Goal: Navigation & Orientation: Find specific page/section

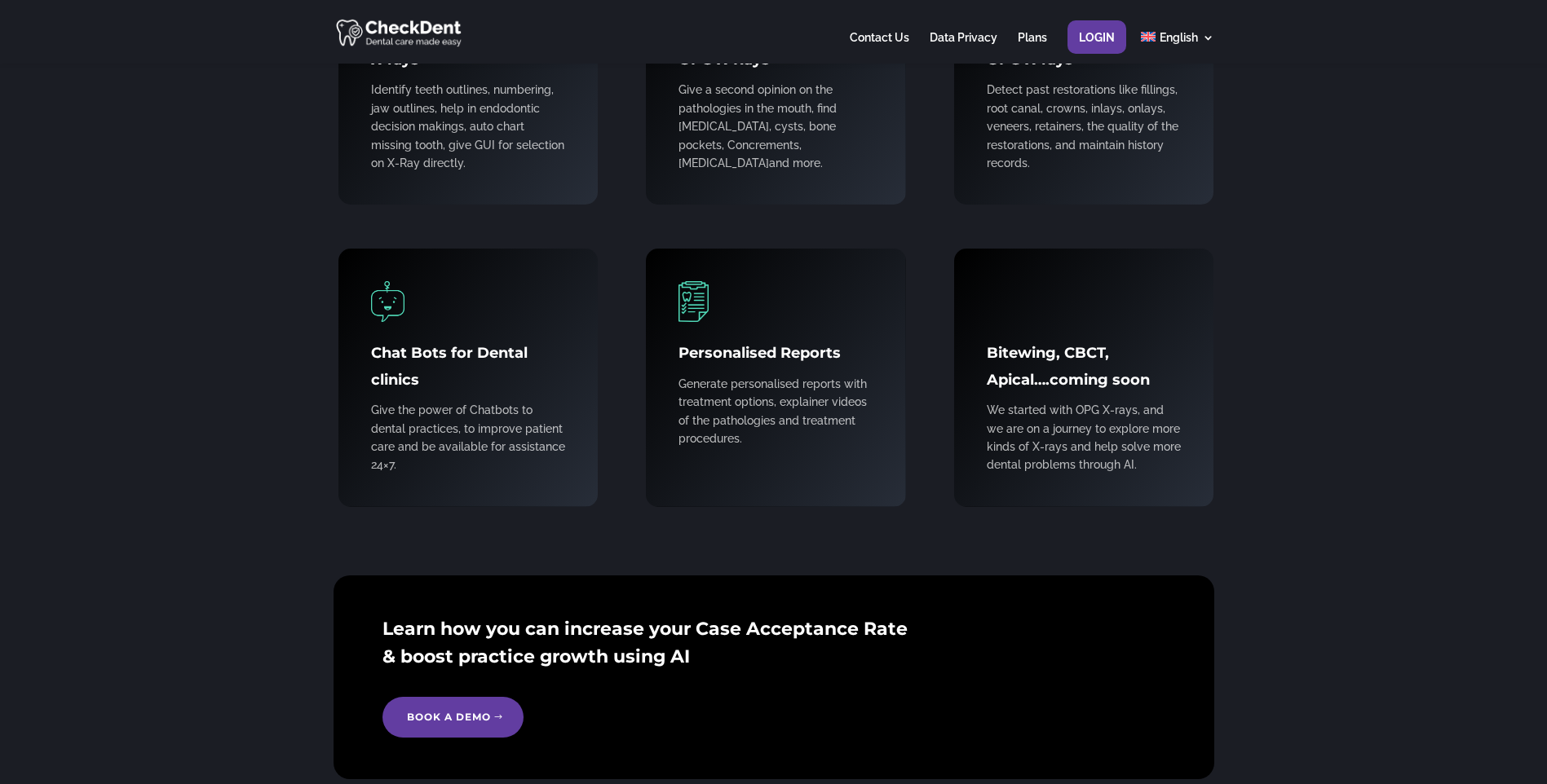
scroll to position [1810, 0]
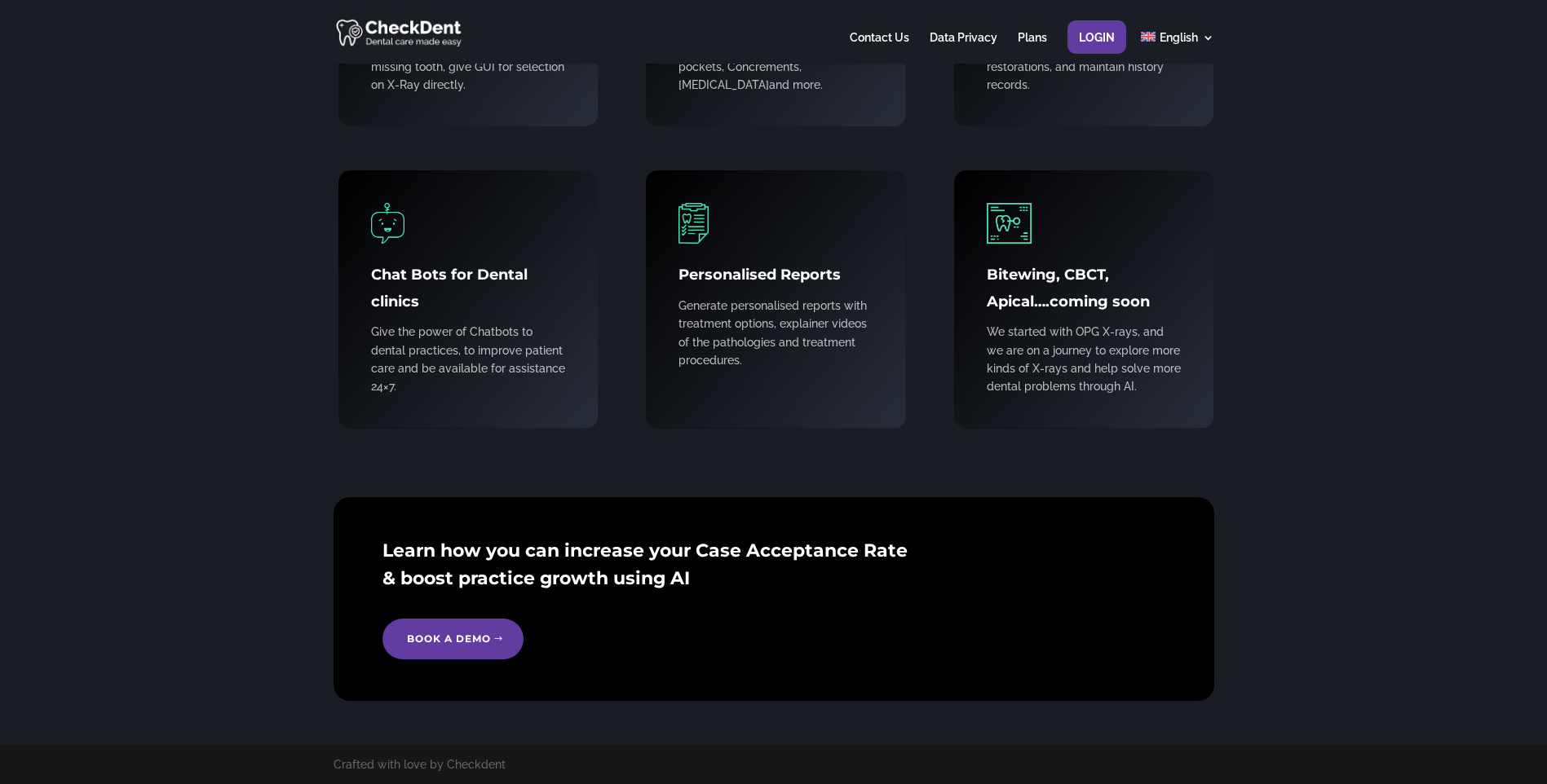
click at [1019, 216] on img at bounding box center [1009, 223] width 45 height 40
click at [1046, 291] on h4 "Bitewing, CBCT, Apical….coming soon" at bounding box center [1084, 292] width 195 height 61
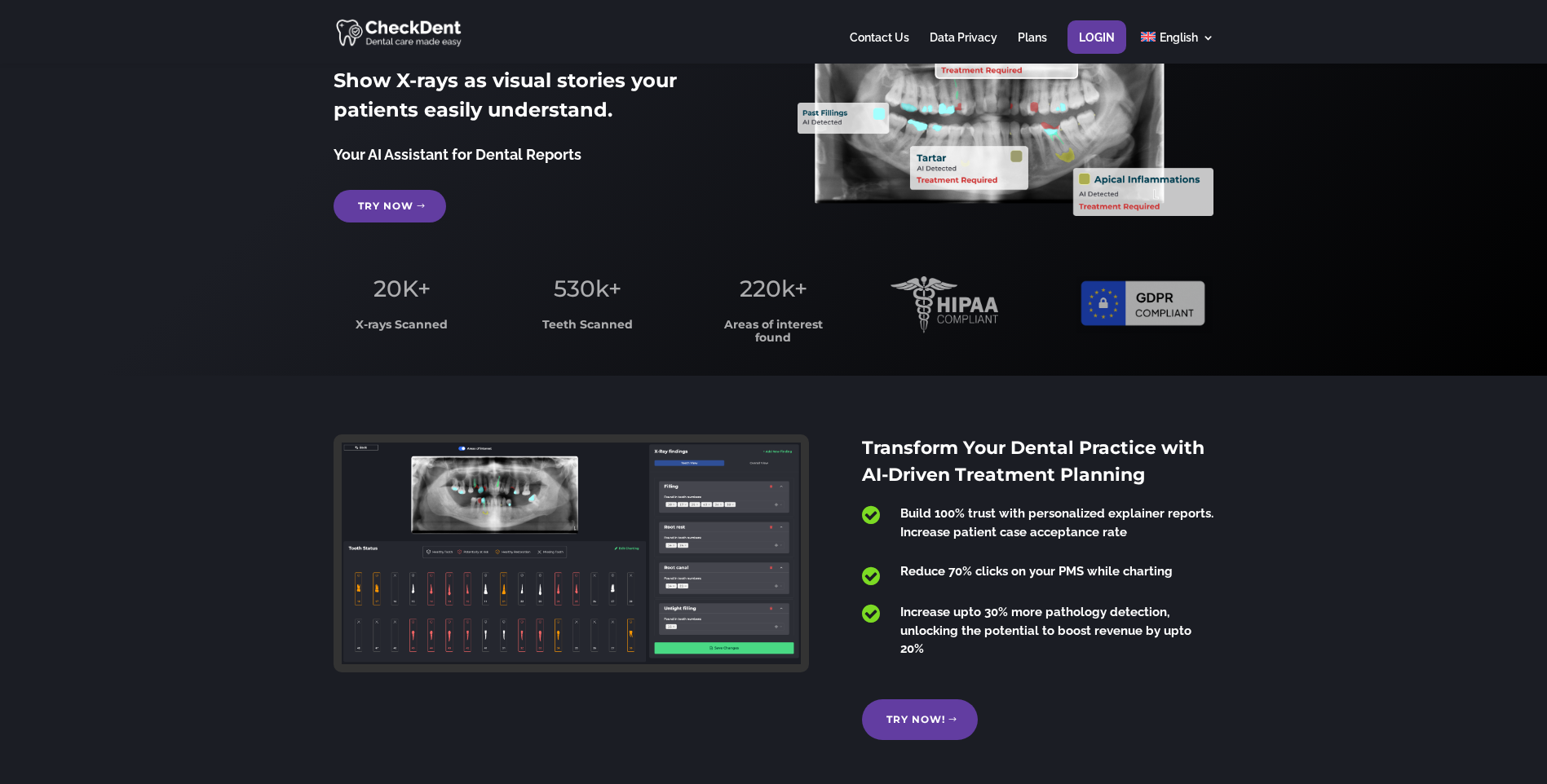
scroll to position [0, 0]
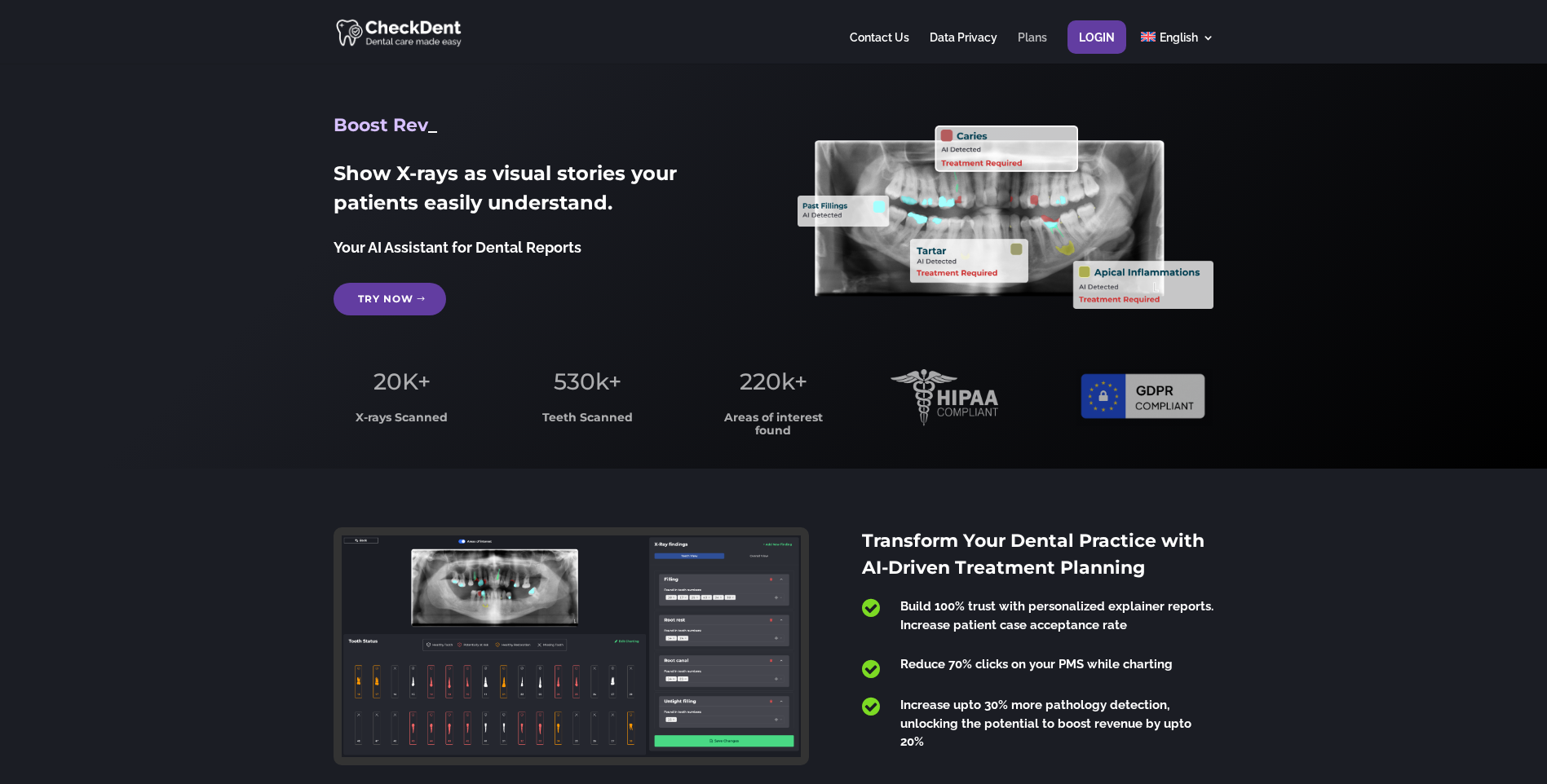
click at [1037, 35] on link "Plans" at bounding box center [1033, 48] width 30 height 32
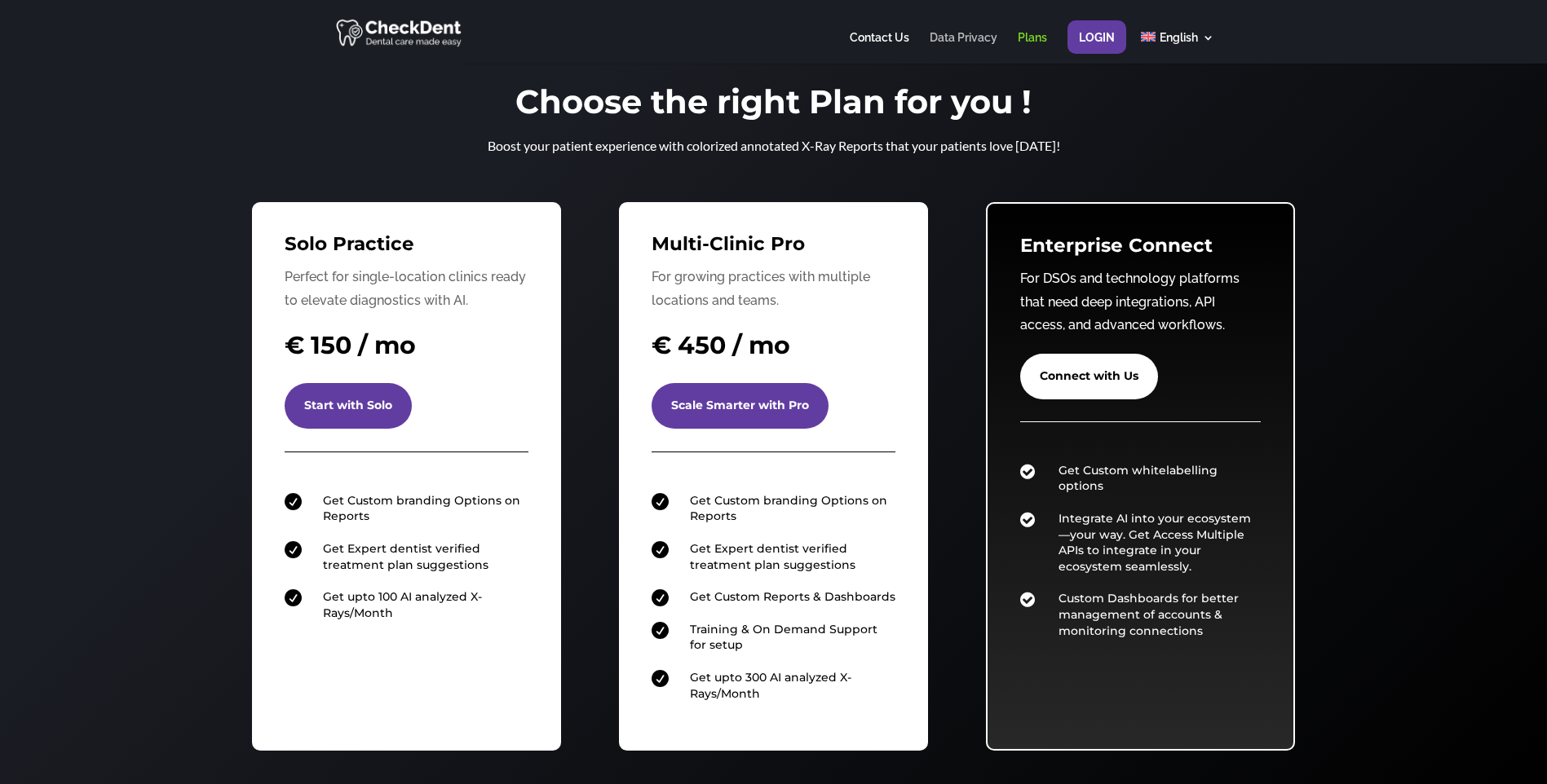
click at [949, 35] on link "Data Privacy" at bounding box center [963, 48] width 68 height 32
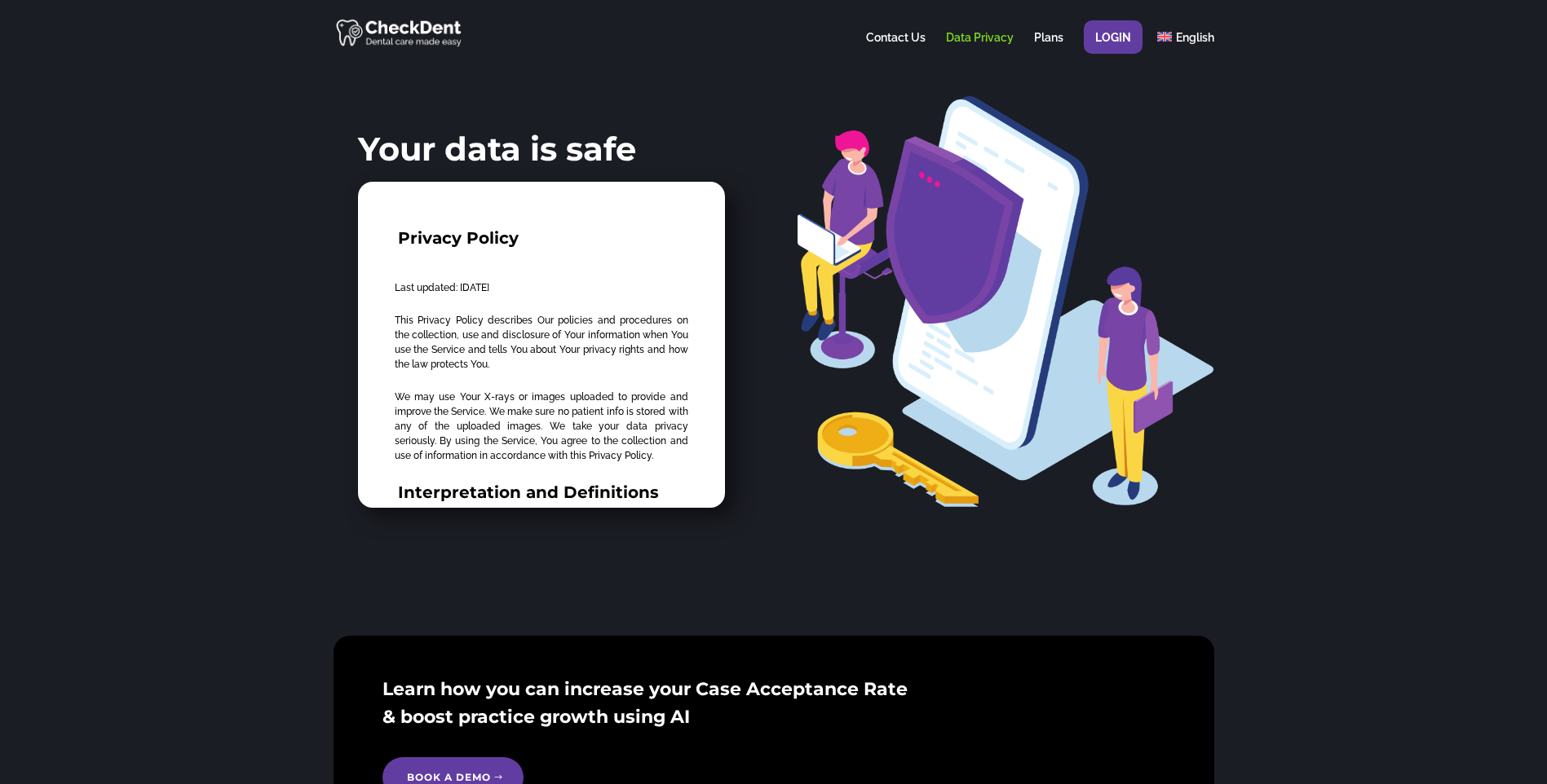
click at [892, 34] on link "Contact Us" at bounding box center [896, 48] width 59 height 32
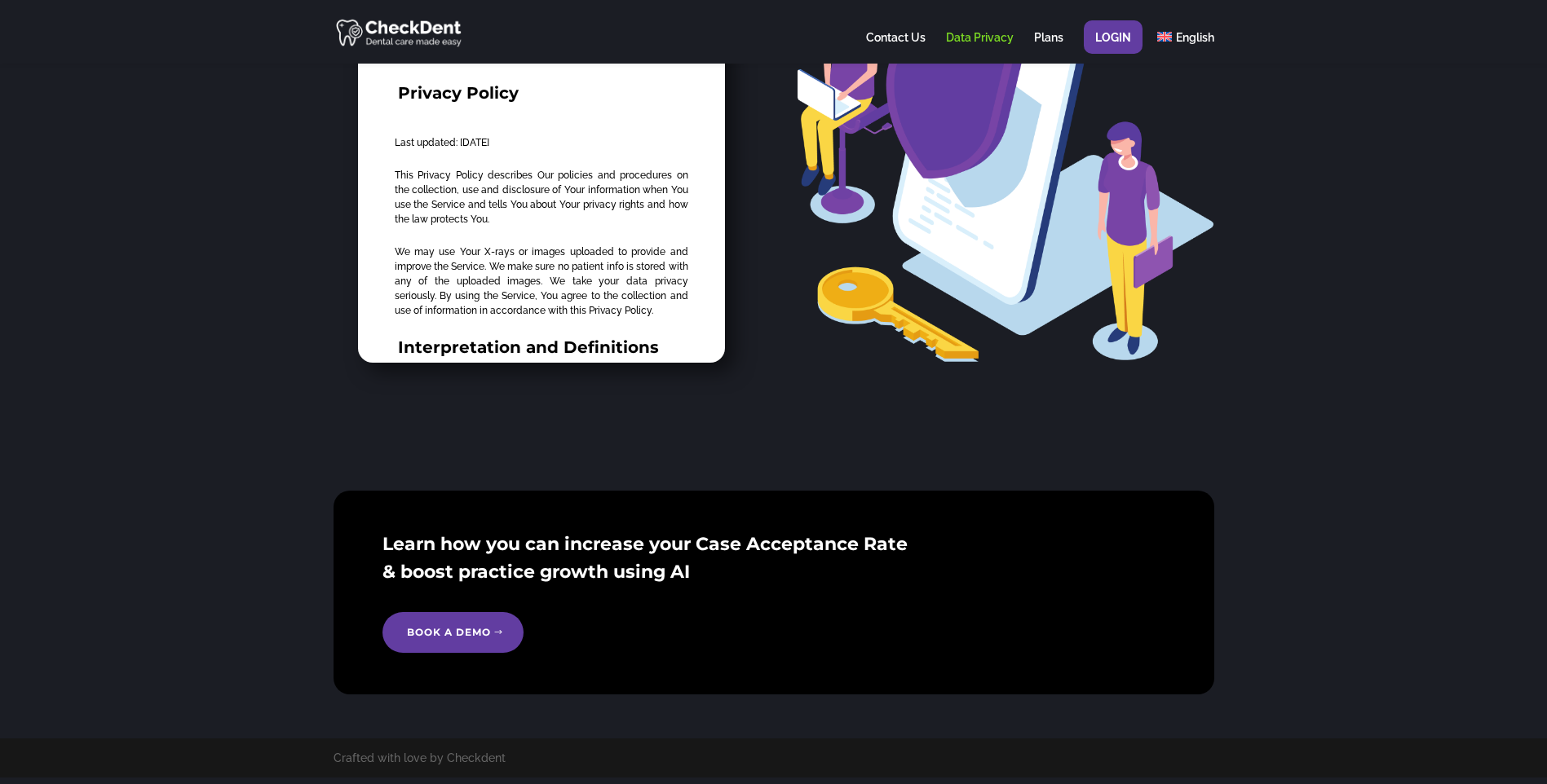
scroll to position [144, 0]
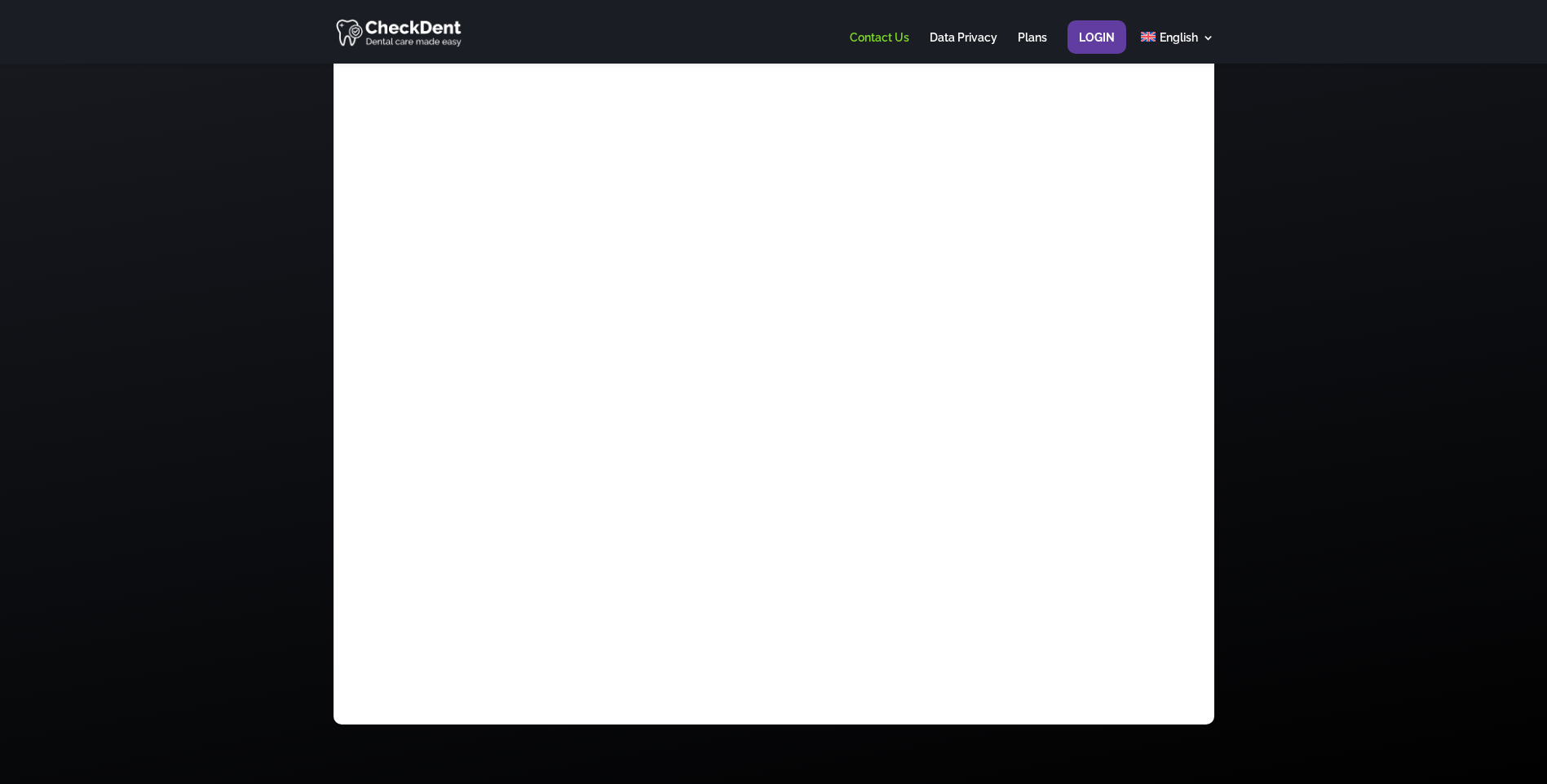
scroll to position [512, 0]
